Goal: Navigation & Orientation: Find specific page/section

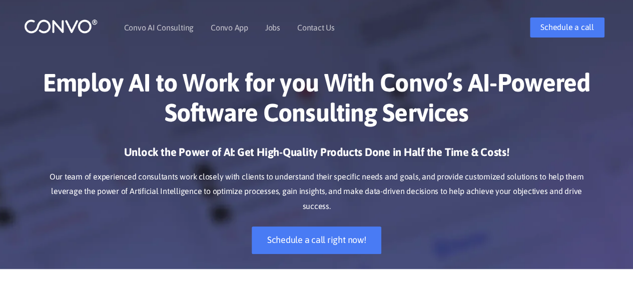
click at [147, 142] on div "Employ AI to Work for you With Convo’s AI-Powered Software Consulting Services …" at bounding box center [317, 161] width 571 height 217
click at [277, 30] on link "Jobs" at bounding box center [272, 28] width 15 height 8
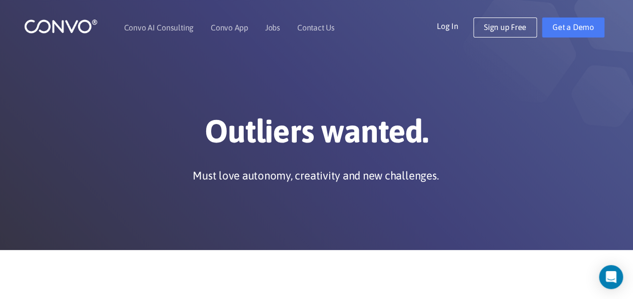
click at [78, 24] on img at bounding box center [61, 27] width 74 height 16
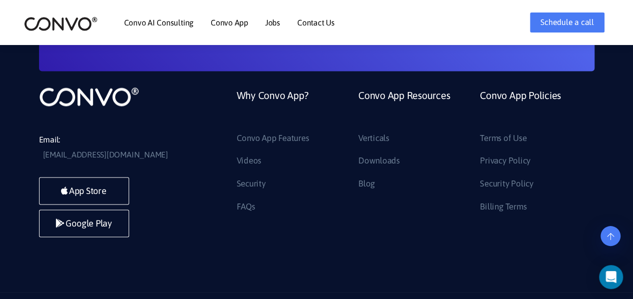
scroll to position [2773, 0]
